Goal: Task Accomplishment & Management: Use online tool/utility

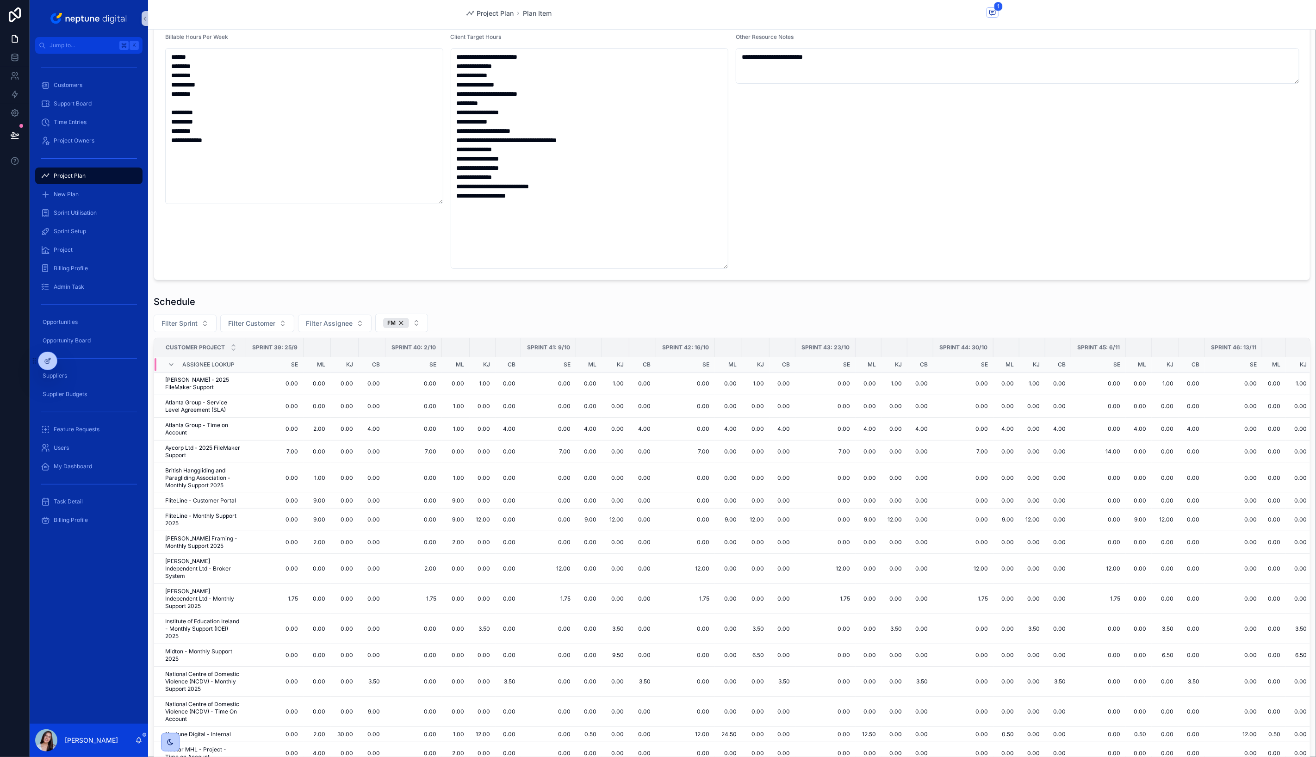
scroll to position [59, 0]
click at [414, 327] on button "FM" at bounding box center [401, 324] width 53 height 19
drag, startPoint x: 395, startPoint y: 389, endPoint x: 389, endPoint y: 388, distance: 6.5
click at [395, 389] on div "Web" at bounding box center [399, 390] width 111 height 15
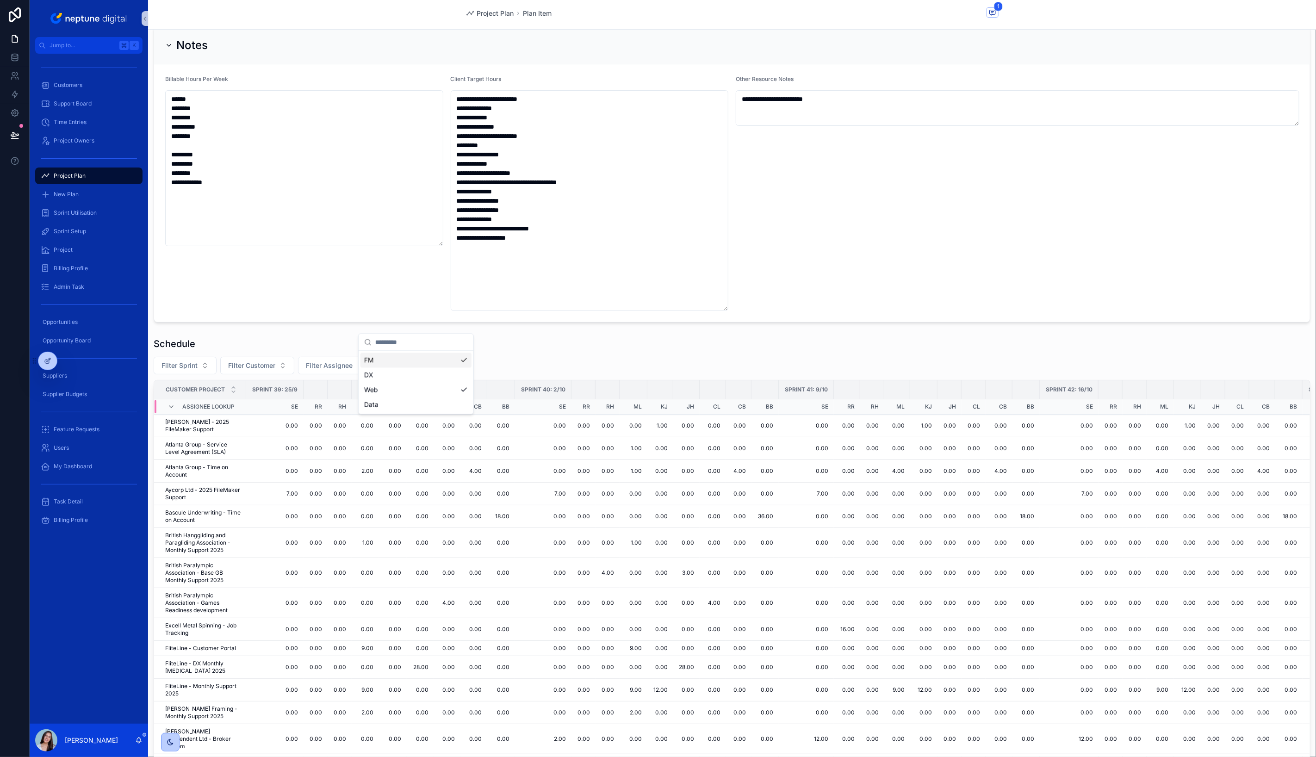
scroll to position [59, 0]
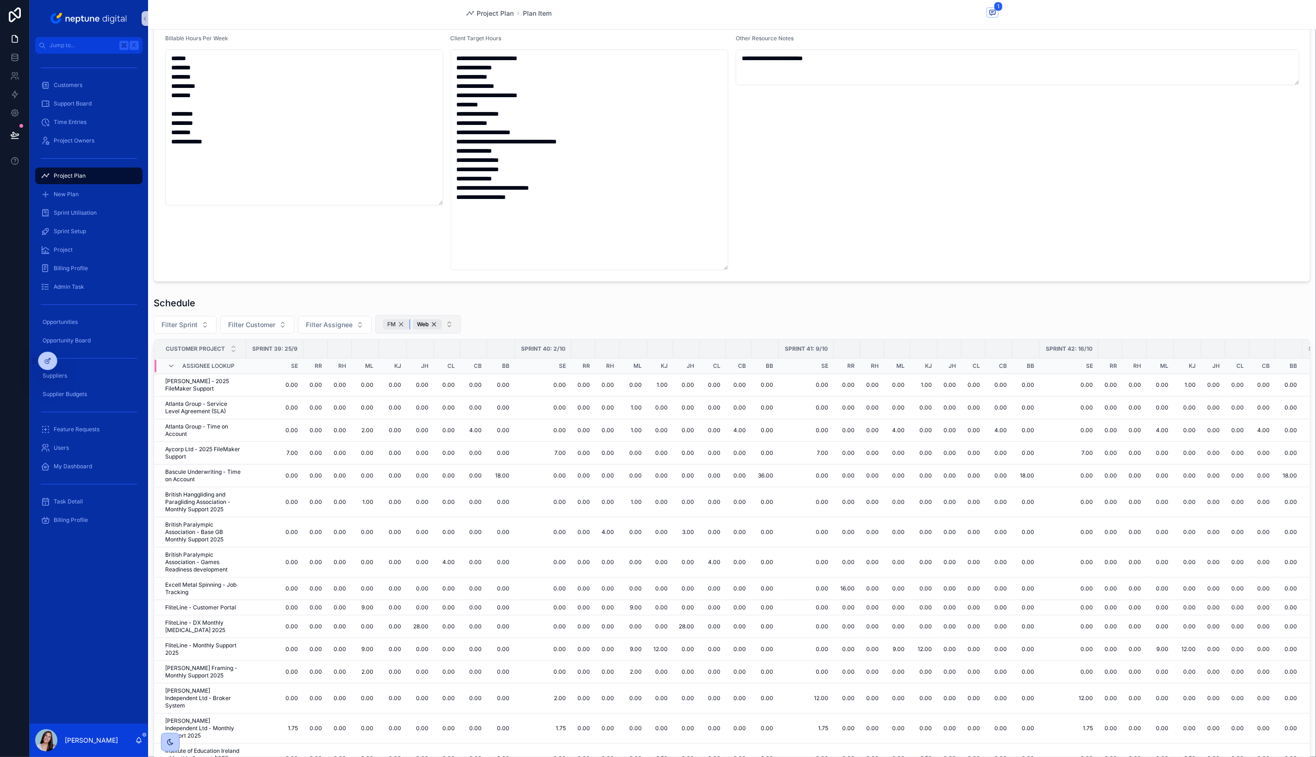
click at [399, 322] on div "FM" at bounding box center [396, 324] width 26 height 10
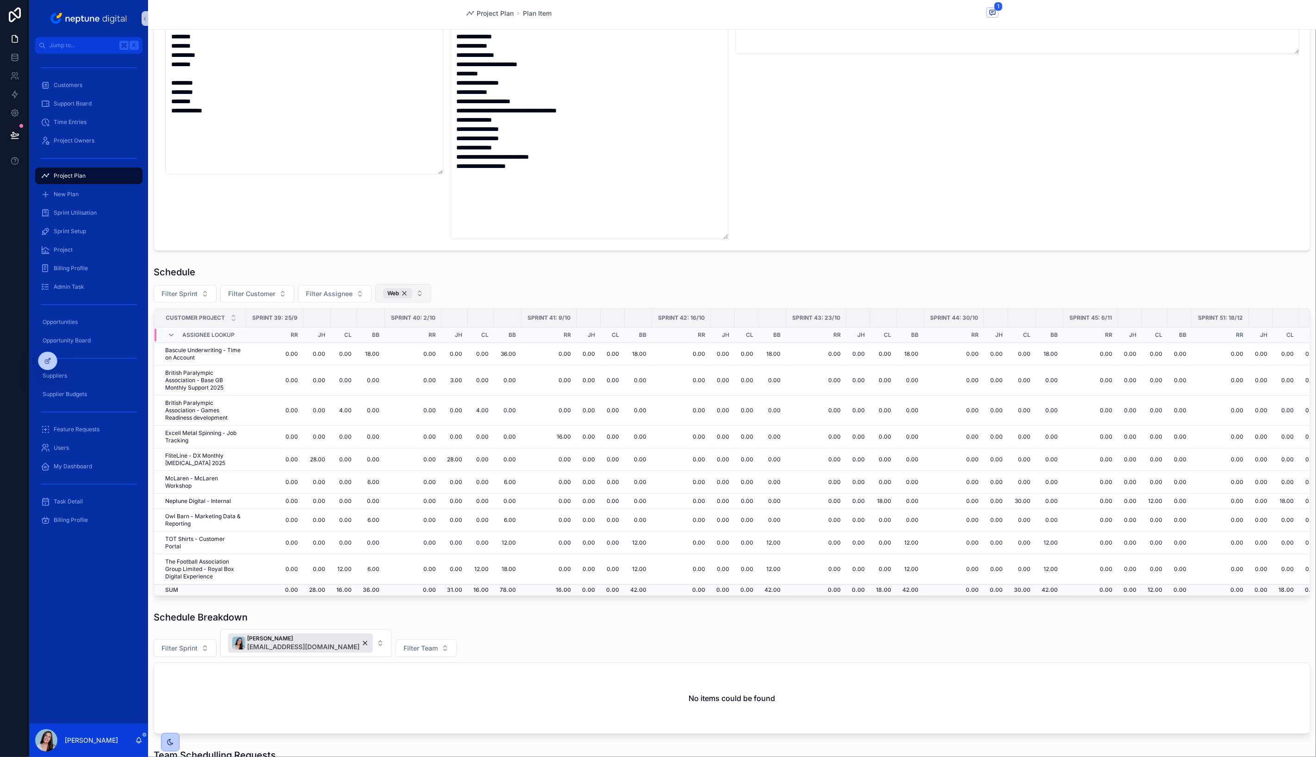
scroll to position [91, 0]
click at [503, 513] on td "6.00" at bounding box center [507, 518] width 27 height 23
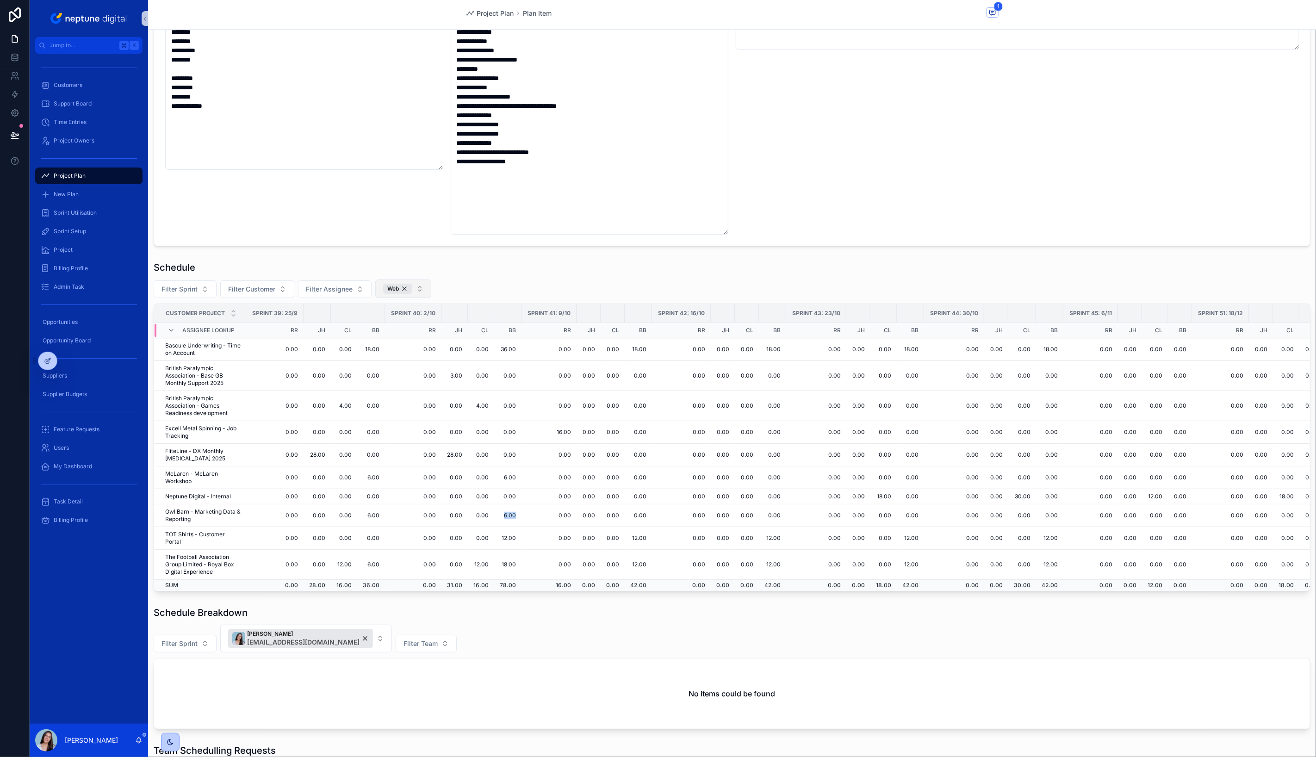
scroll to position [93, 0]
click at [504, 535] on td "12.00" at bounding box center [507, 539] width 27 height 23
click at [419, 290] on button "Web" at bounding box center [403, 289] width 56 height 19
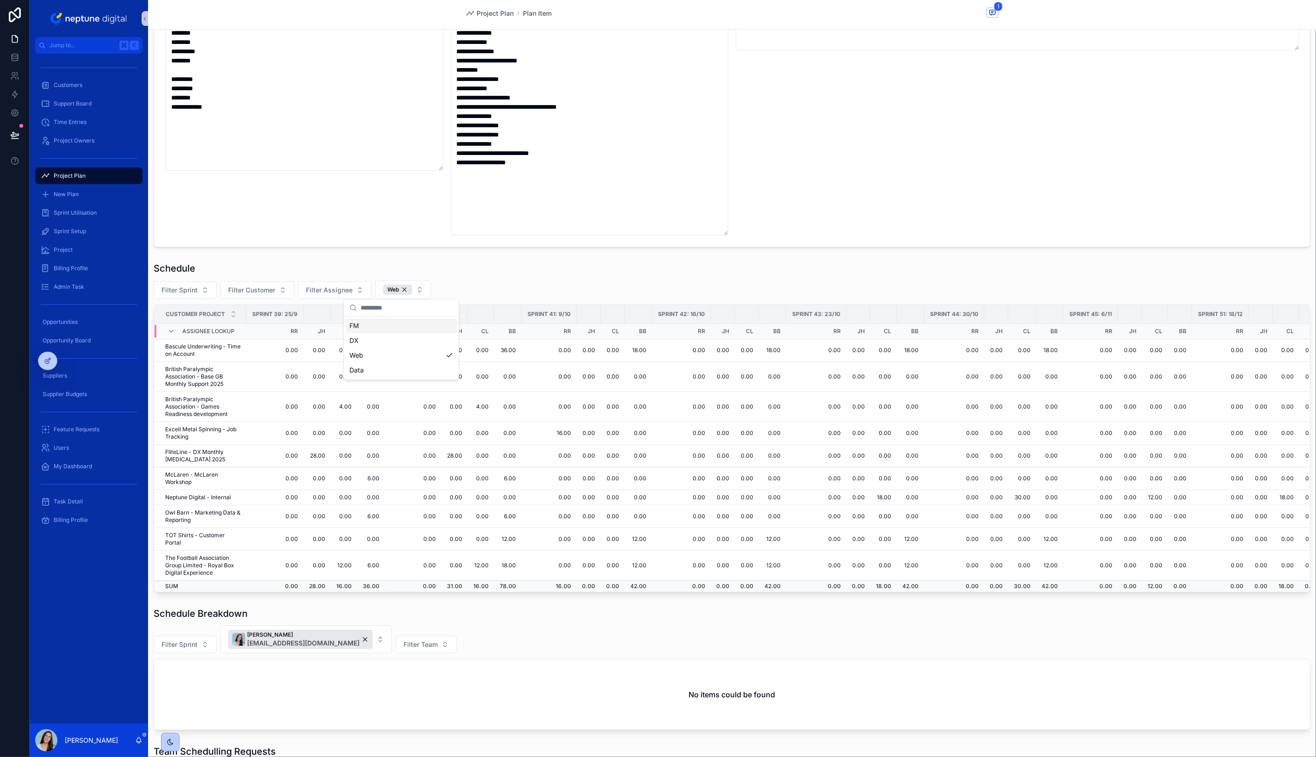
click at [423, 321] on div "FM" at bounding box center [401, 325] width 111 height 15
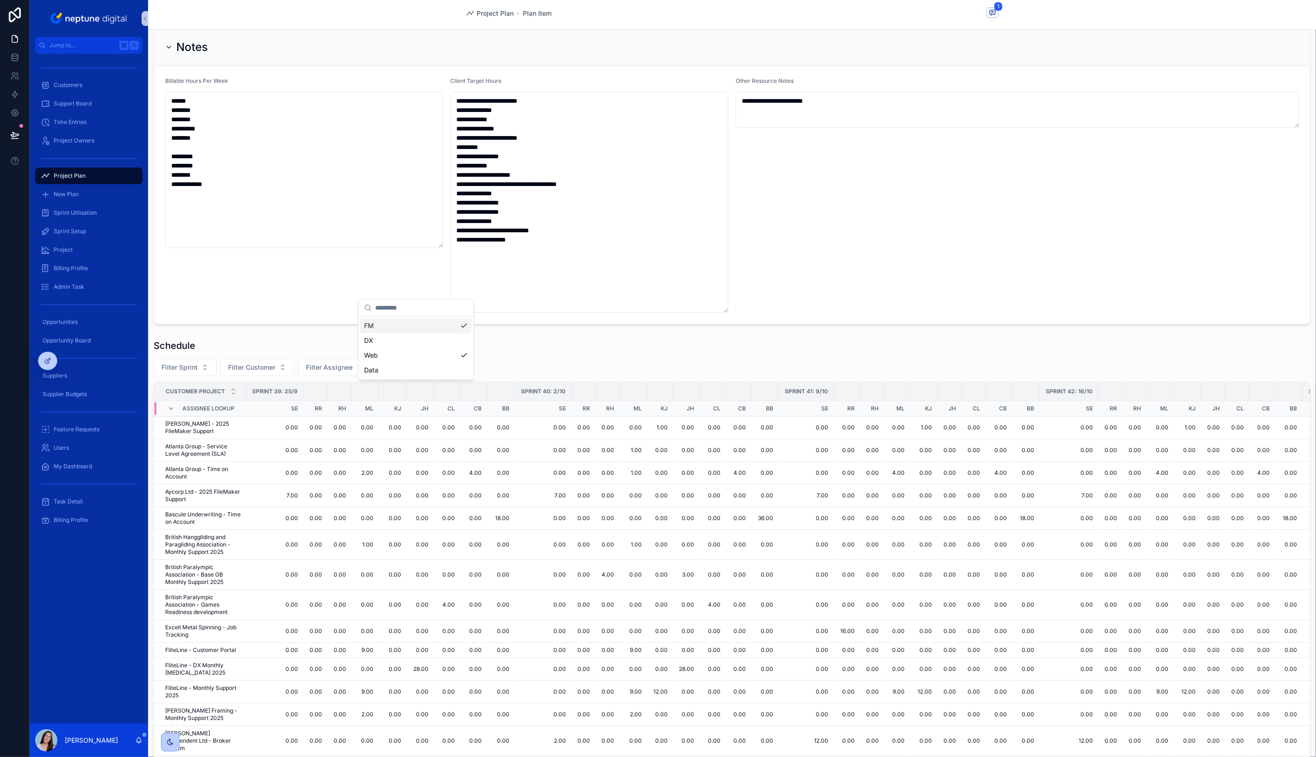
scroll to position [93, 0]
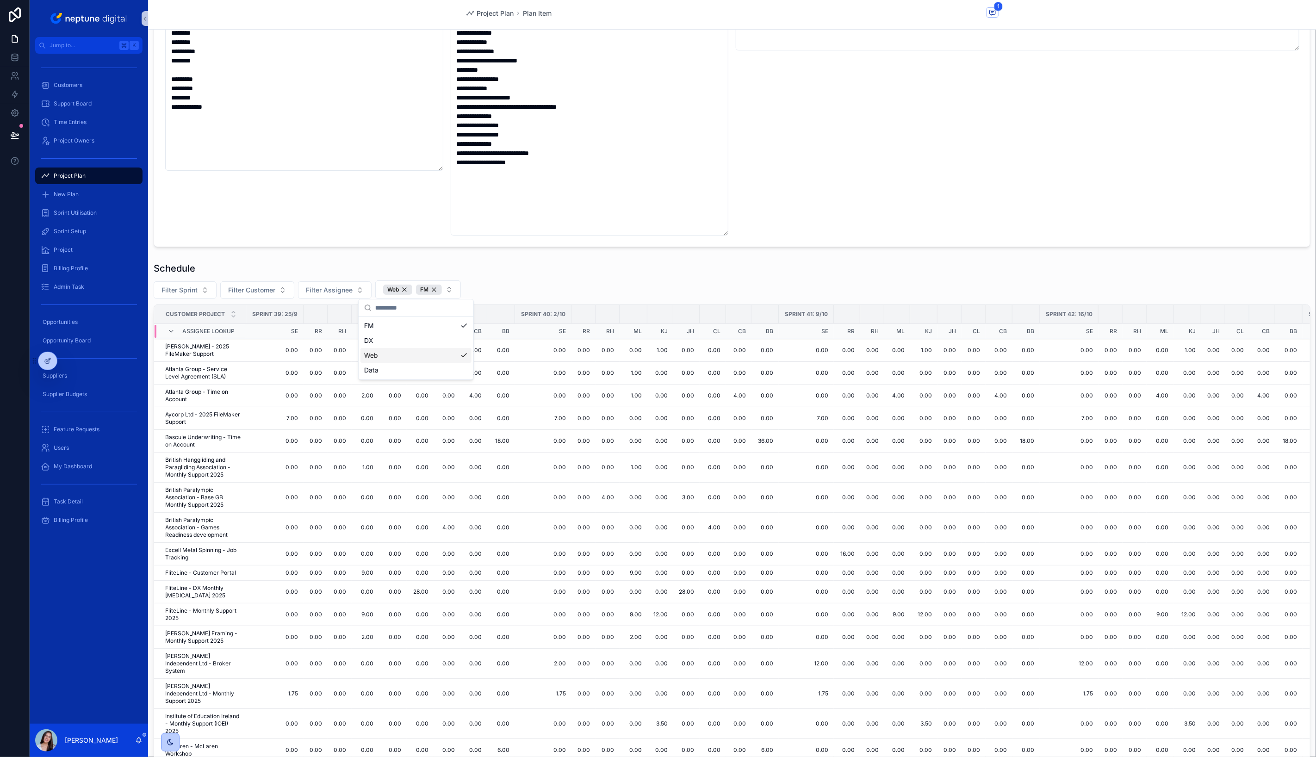
click at [389, 353] on div "Web" at bounding box center [415, 355] width 111 height 15
click at [539, 285] on div "Filter Sprint Filter Customer Filter Assignee FM" at bounding box center [732, 289] width 1156 height 19
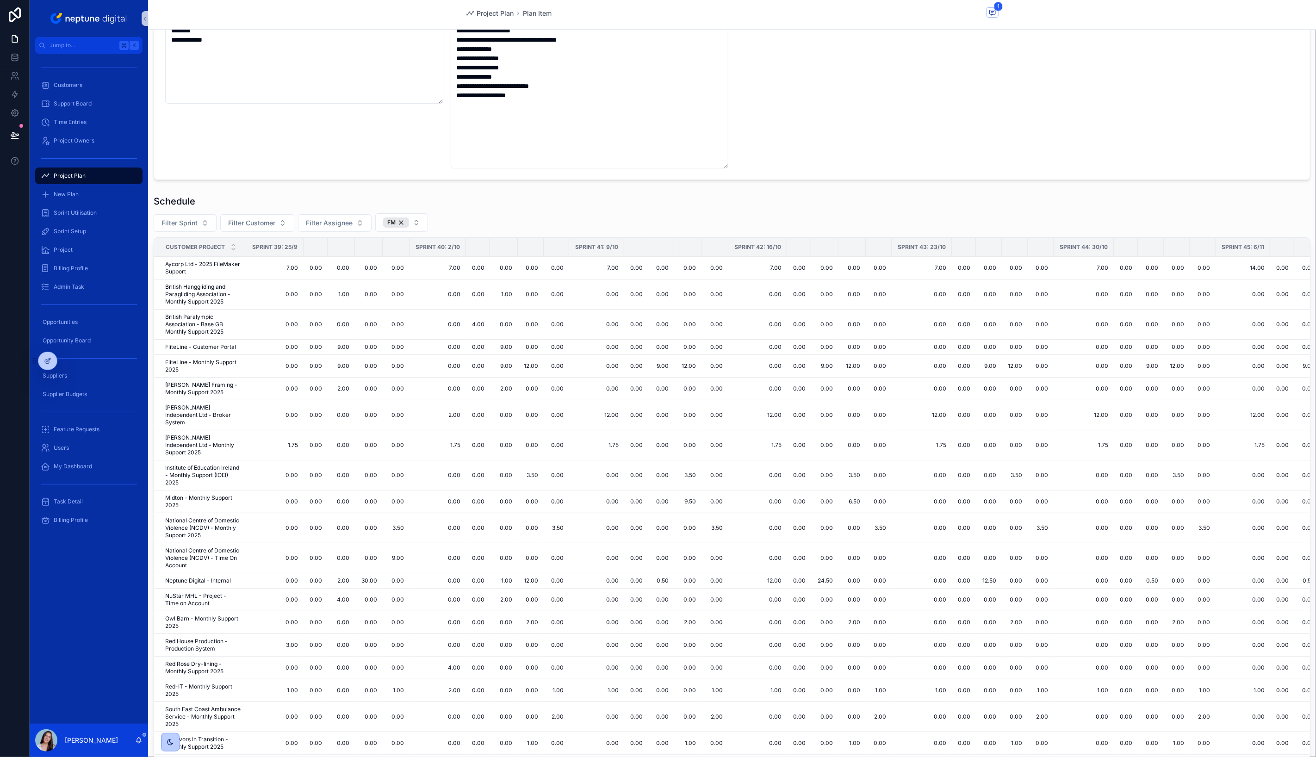
scroll to position [98, 0]
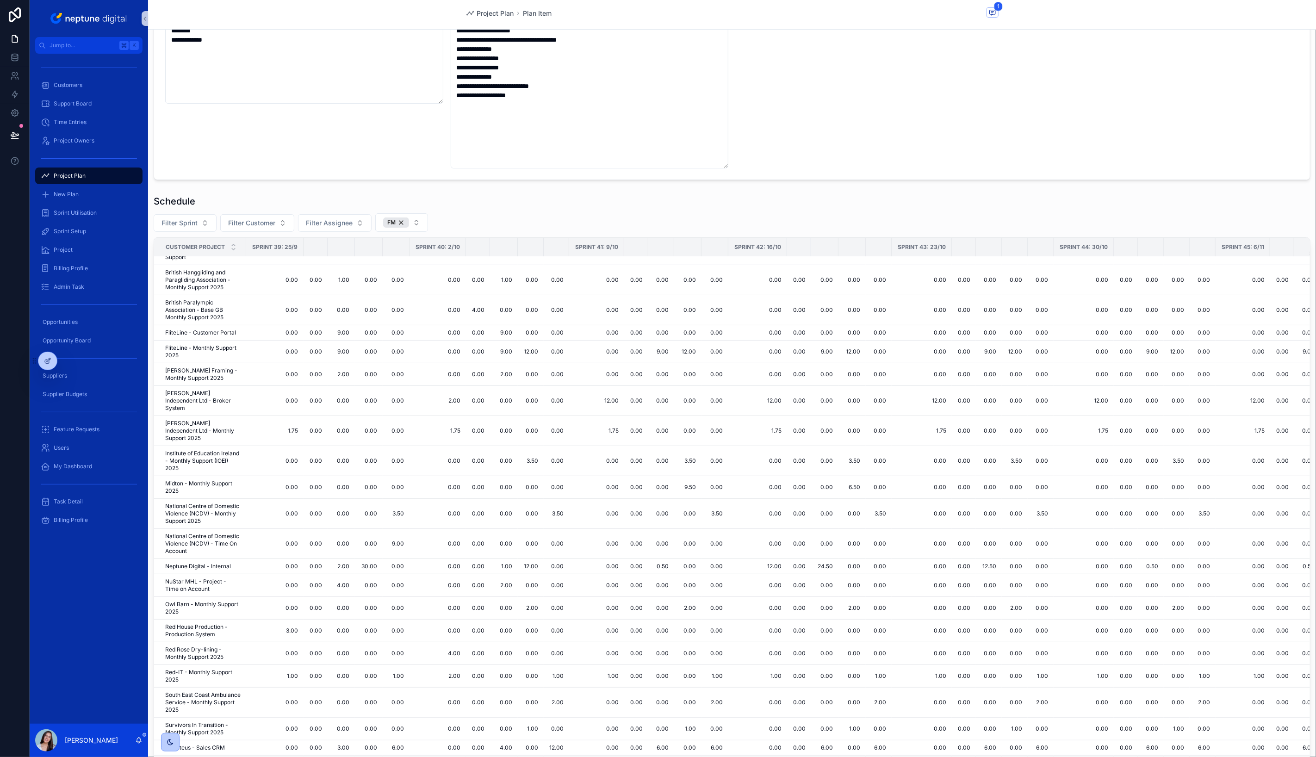
click at [503, 574] on td "2.00" at bounding box center [504, 585] width 28 height 23
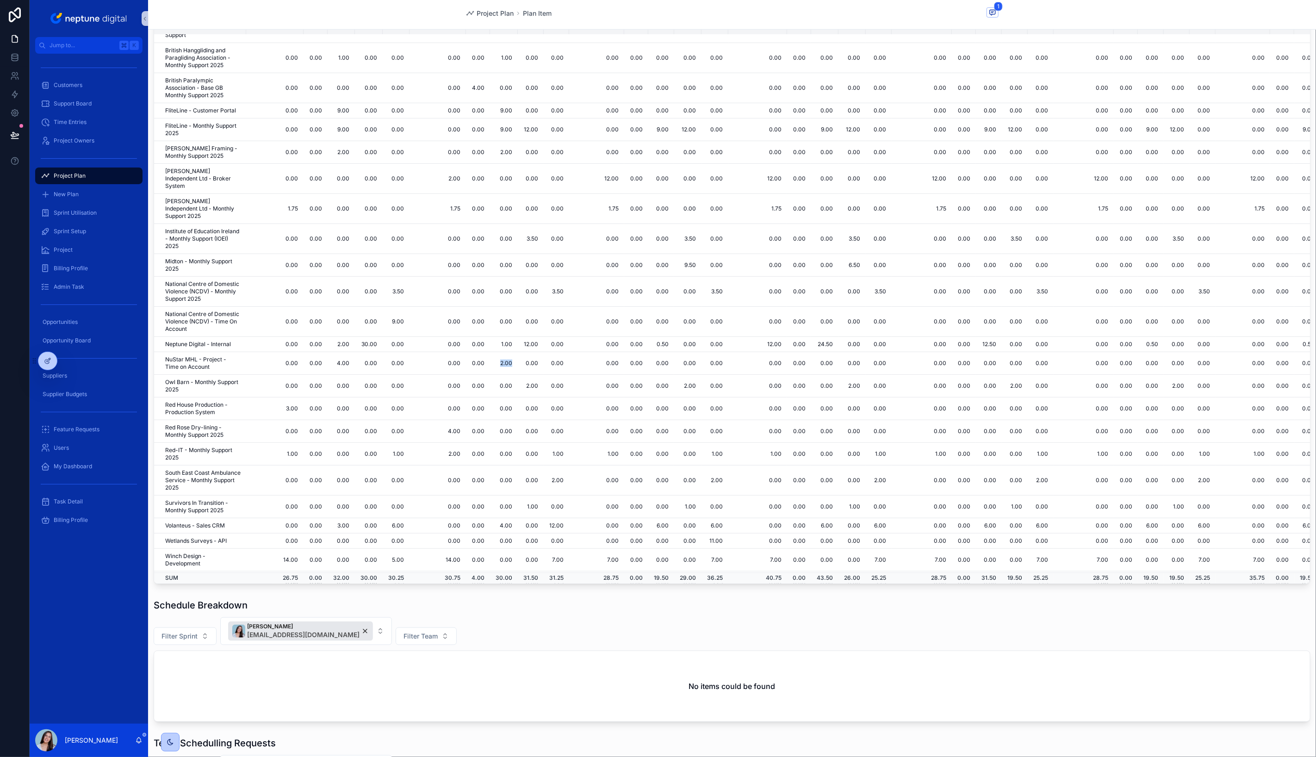
scroll to position [383, 0]
click at [550, 518] on td "12.00" at bounding box center [556, 525] width 25 height 15
